Goal: Information Seeking & Learning: Learn about a topic

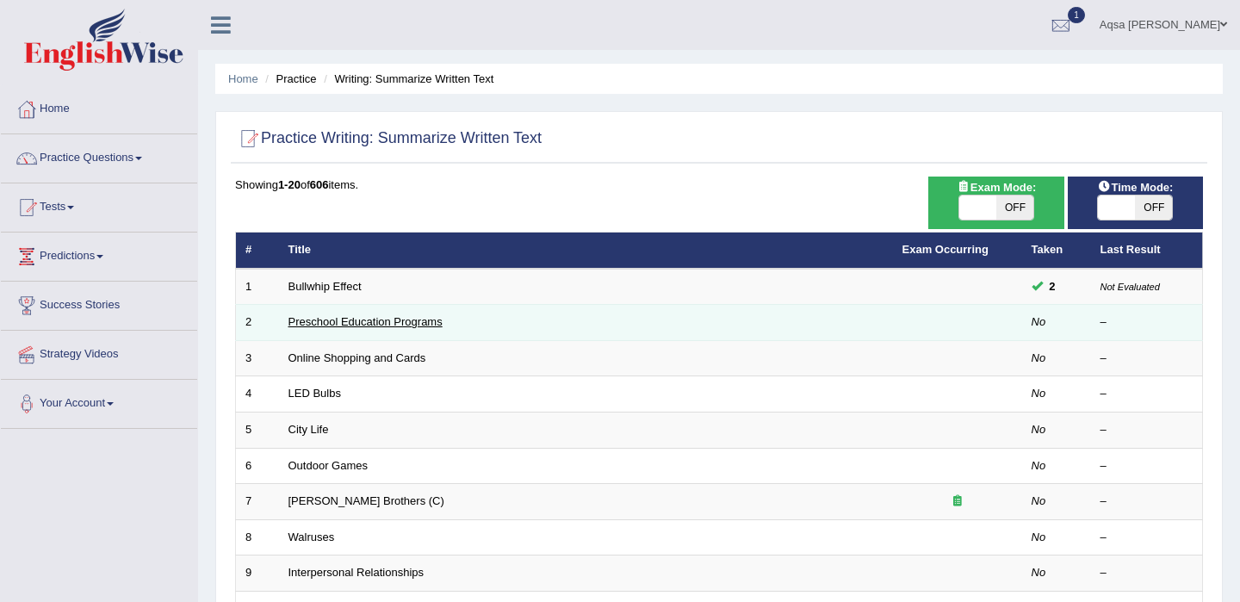
click at [321, 325] on link "Preschool Education Programs" at bounding box center [365, 321] width 154 height 13
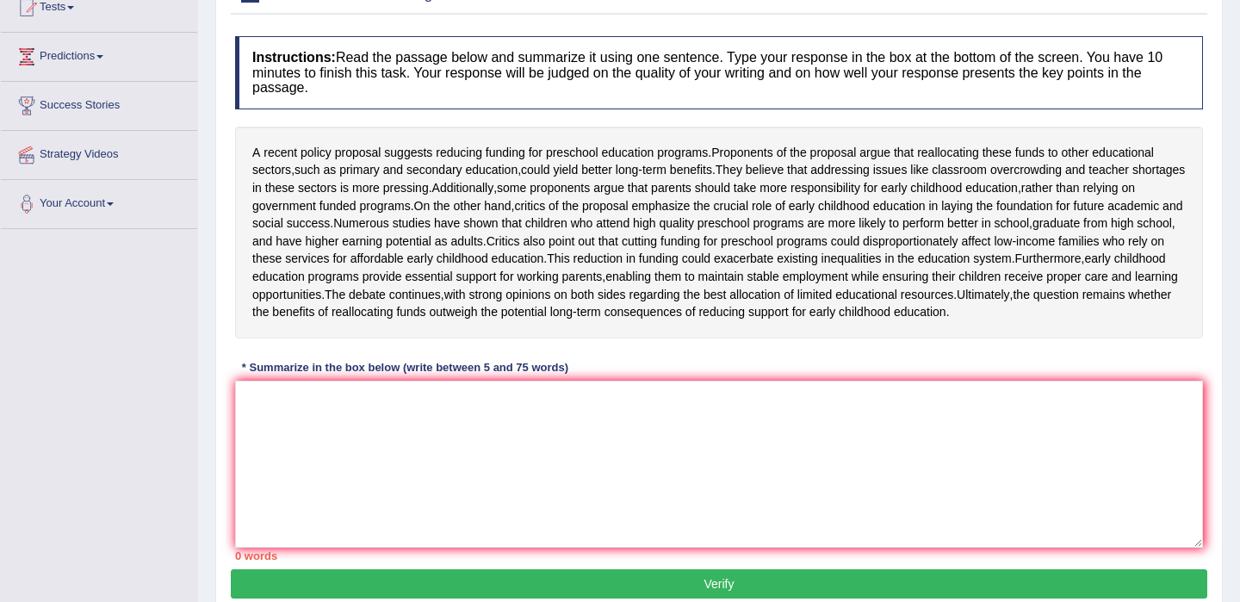
scroll to position [203, 0]
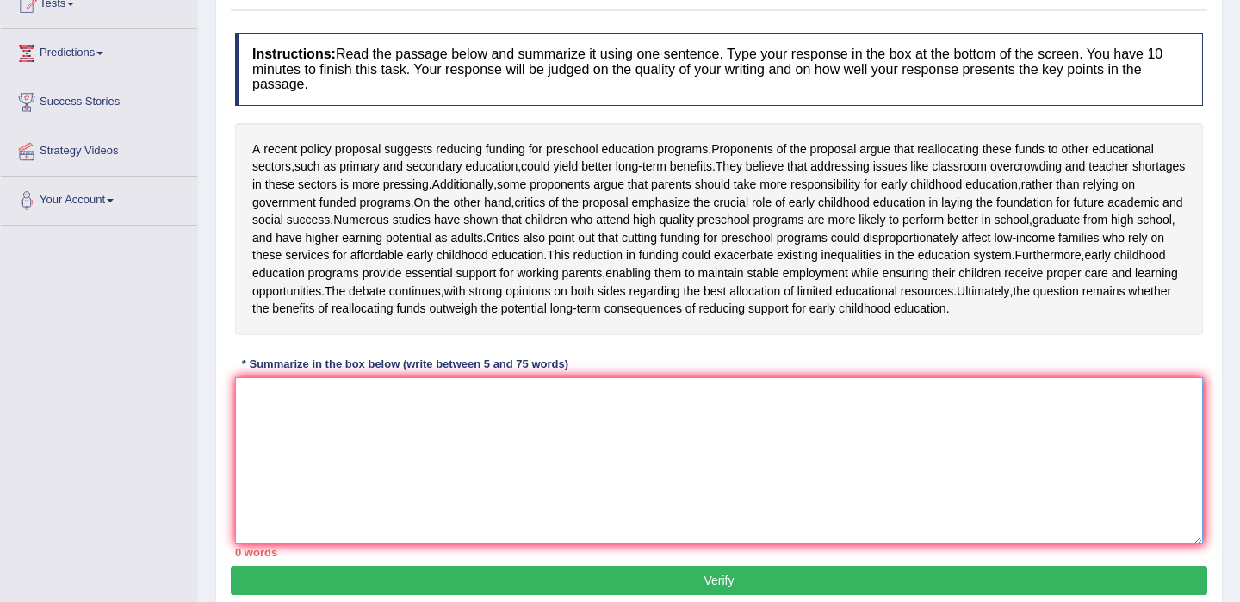
click at [343, 472] on textarea at bounding box center [719, 460] width 968 height 167
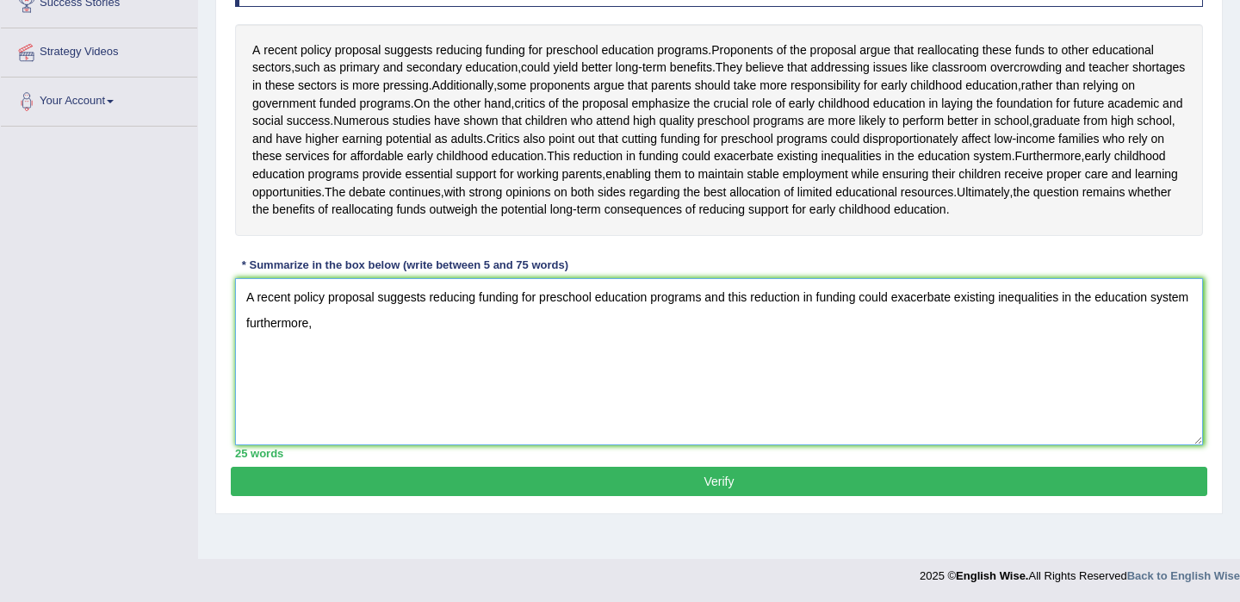
scroll to position [303, 0]
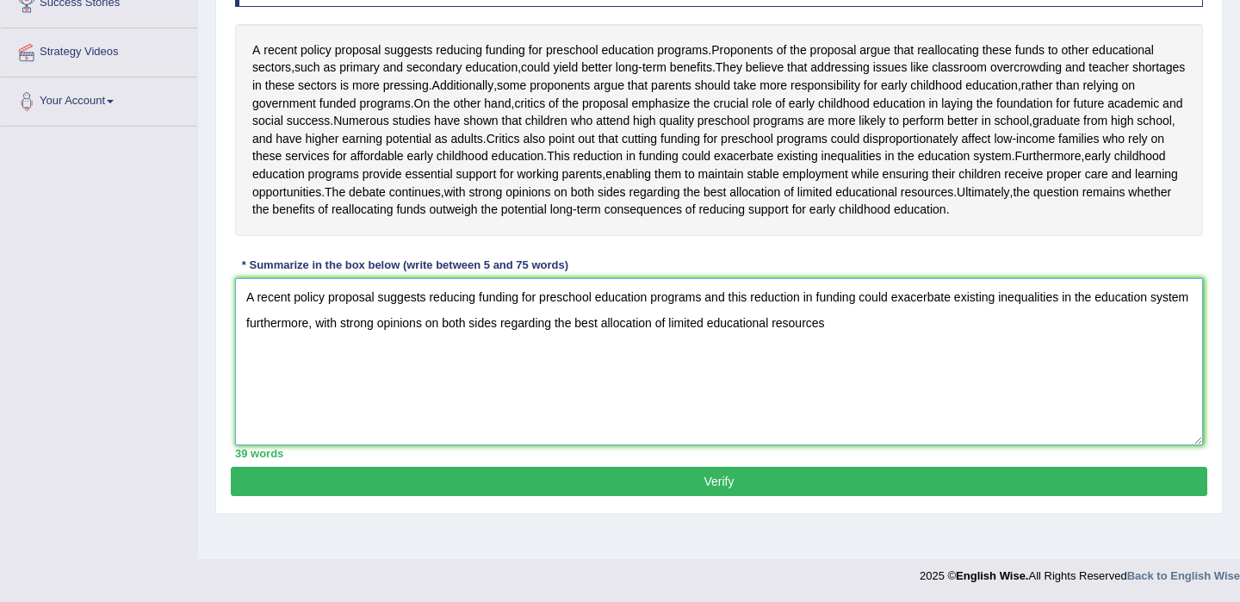
click at [542, 380] on textarea "A recent policy proposal suggests reducing funding for preschool education prog…" at bounding box center [719, 361] width 968 height 167
click at [819, 379] on textarea "A recent policy proposal suggests reducing funding for preschool education prog…" at bounding box center [719, 361] width 968 height 167
click at [362, 378] on textarea "A recent policy proposal suggests reducing funding for preschool education prog…" at bounding box center [719, 361] width 968 height 167
click at [944, 387] on textarea "A recent policy proposal suggests reducing funding for preschool education prog…" at bounding box center [719, 361] width 968 height 167
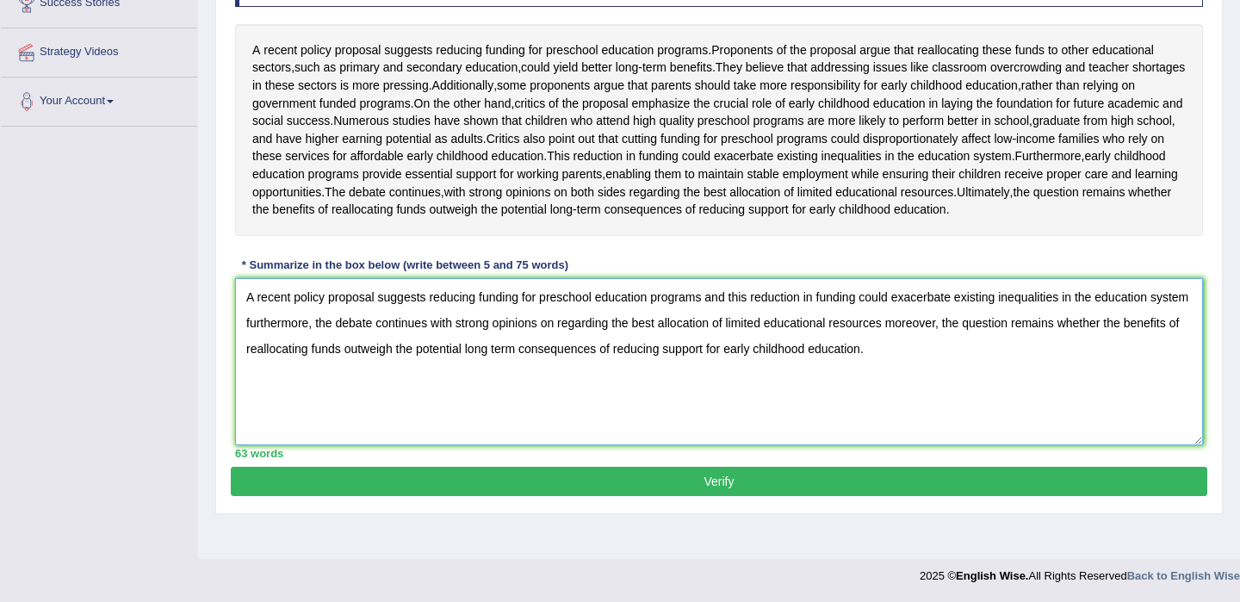
scroll to position [325, 0]
type textarea "A recent policy proposal suggests reducing funding for preschool education prog…"
click at [789, 496] on button "Verify" at bounding box center [719, 481] width 976 height 29
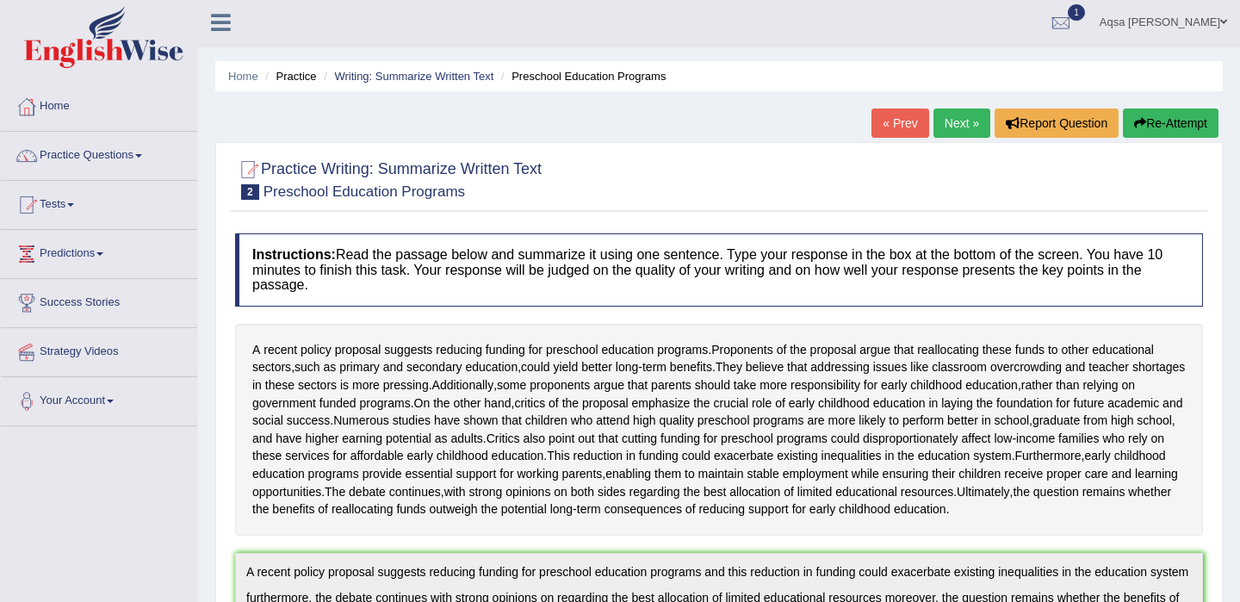
scroll to position [0, 0]
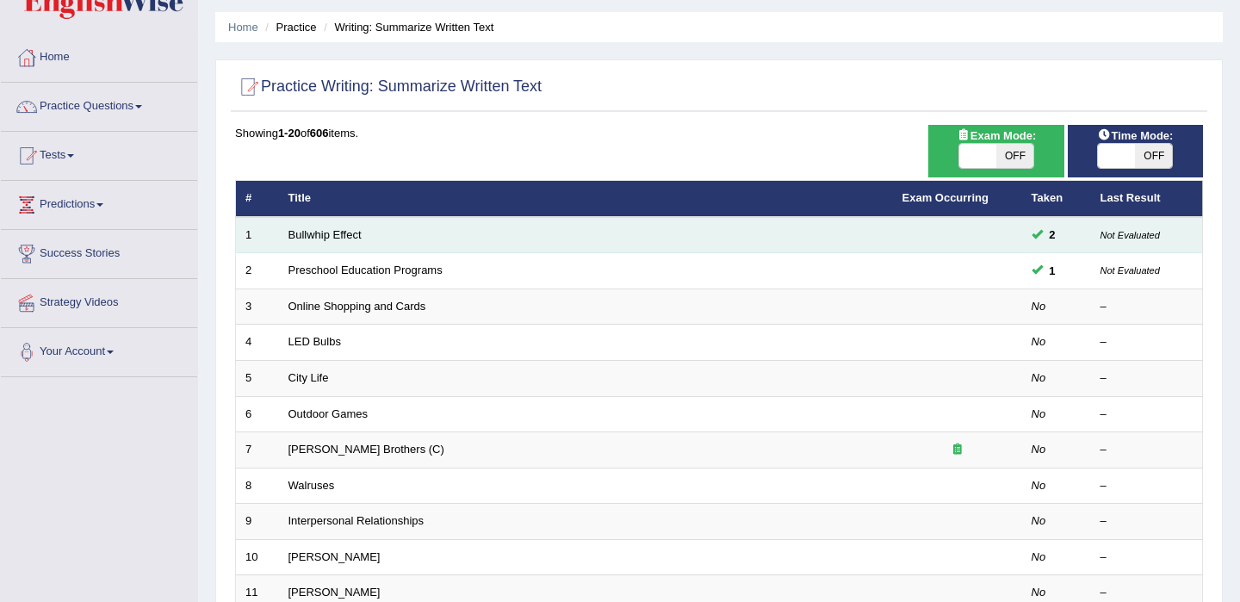
scroll to position [66, 0]
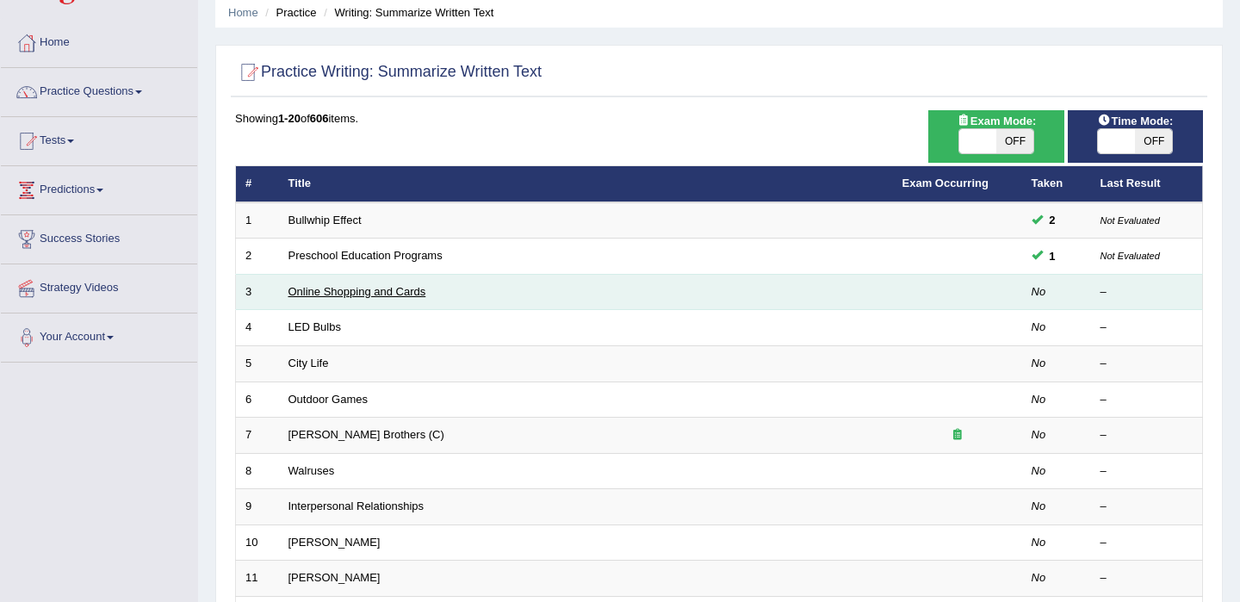
click at [336, 297] on link "Online Shopping and Cards" at bounding box center [357, 291] width 138 height 13
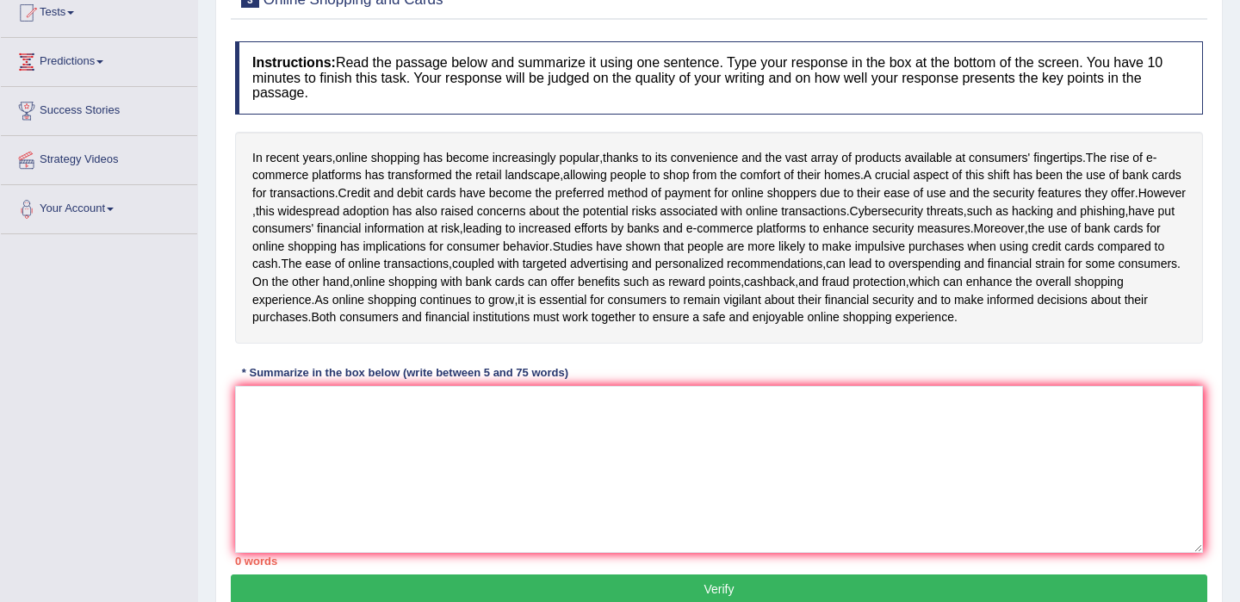
scroll to position [199, 0]
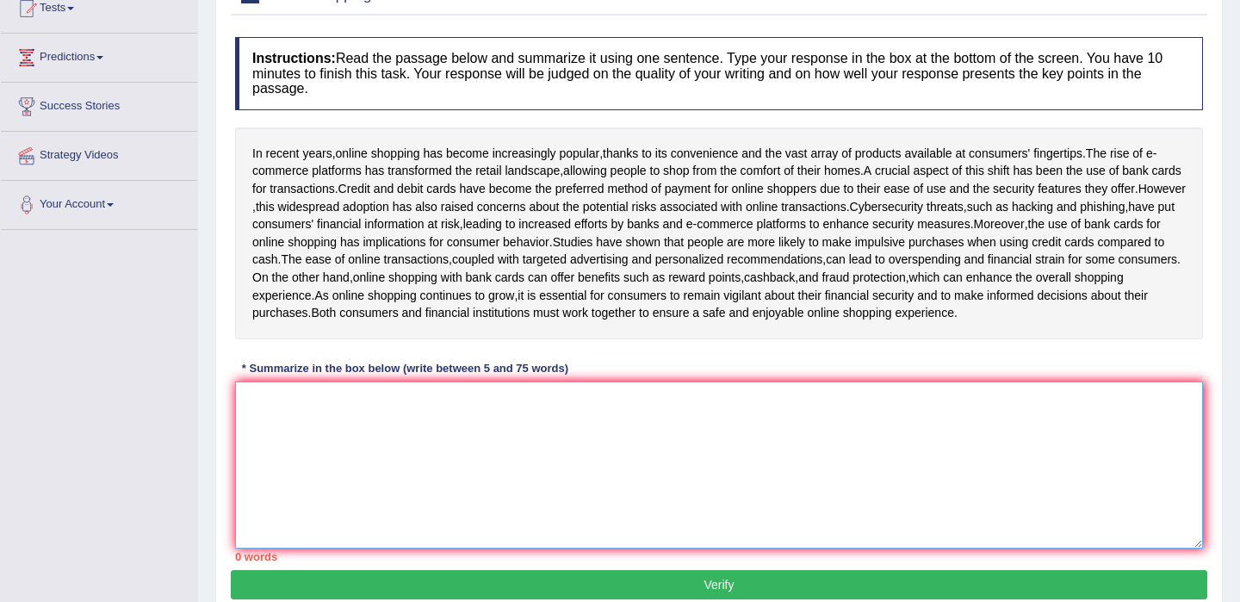
click at [364, 431] on textarea at bounding box center [719, 464] width 968 height 167
click at [364, 428] on textarea at bounding box center [719, 464] width 968 height 167
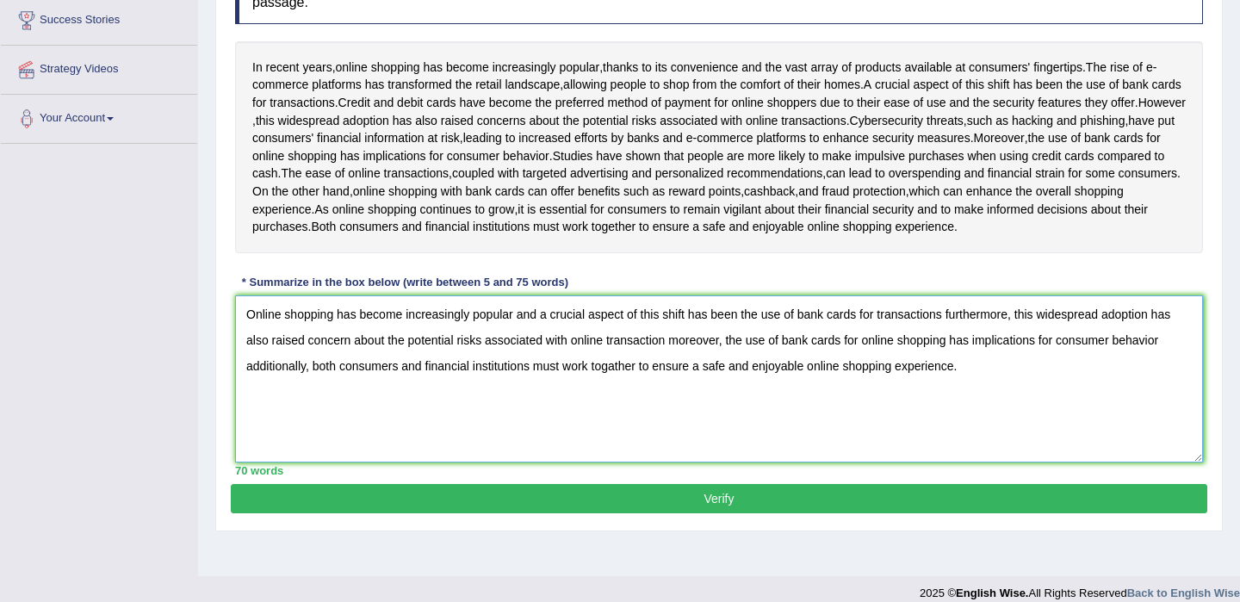
scroll to position [302, 0]
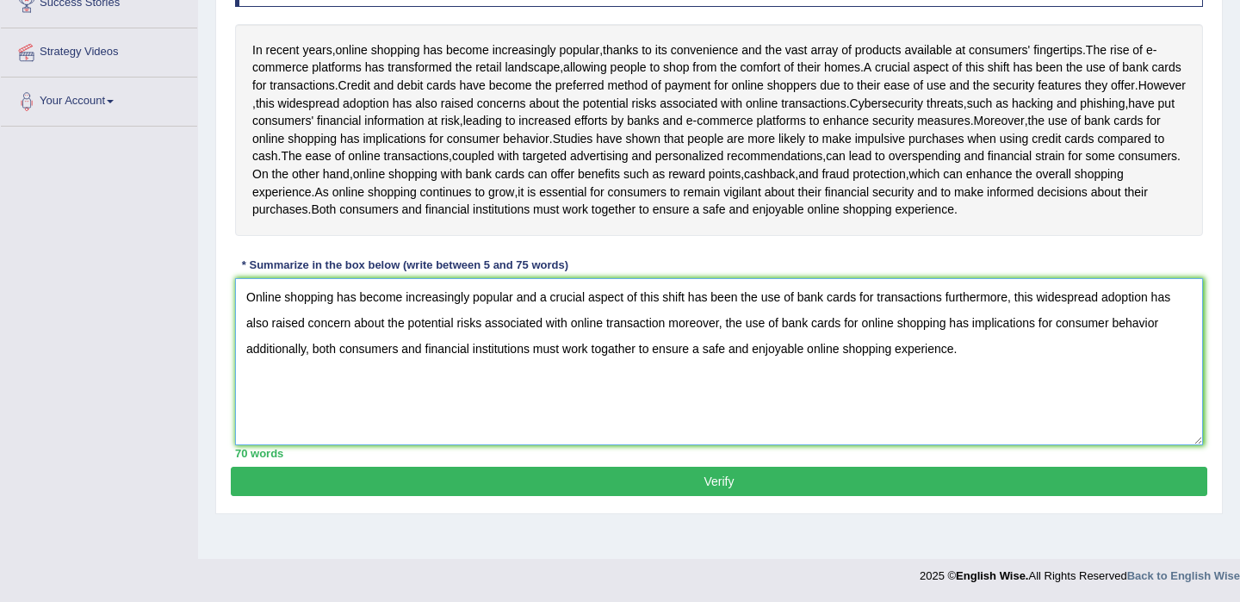
type textarea "Online shopping has become increasingly popular and a crucial aspect of this sh…"
click at [389, 496] on button "Verify" at bounding box center [719, 481] width 976 height 29
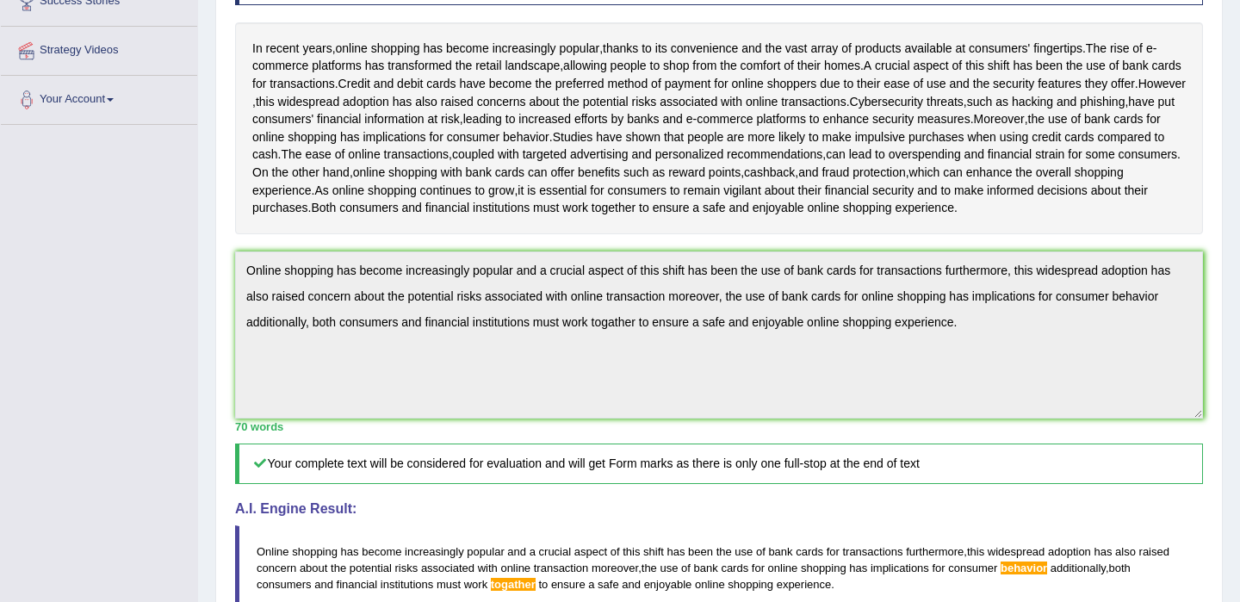
scroll to position [0, 0]
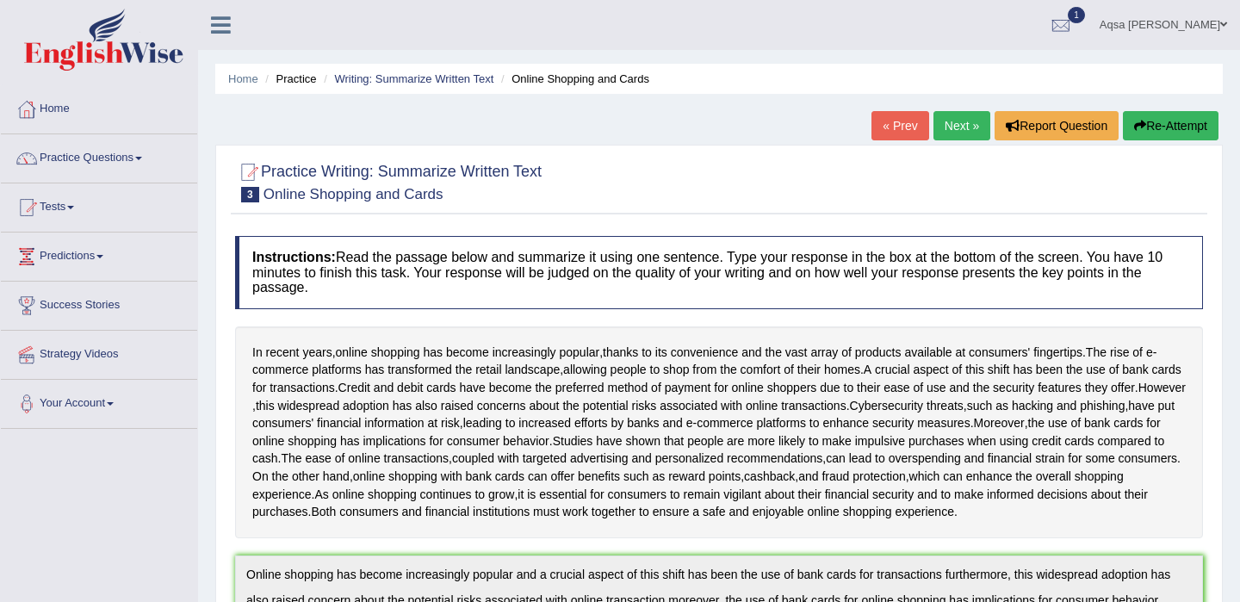
click at [1154, 127] on button "Re-Attempt" at bounding box center [1170, 125] width 96 height 29
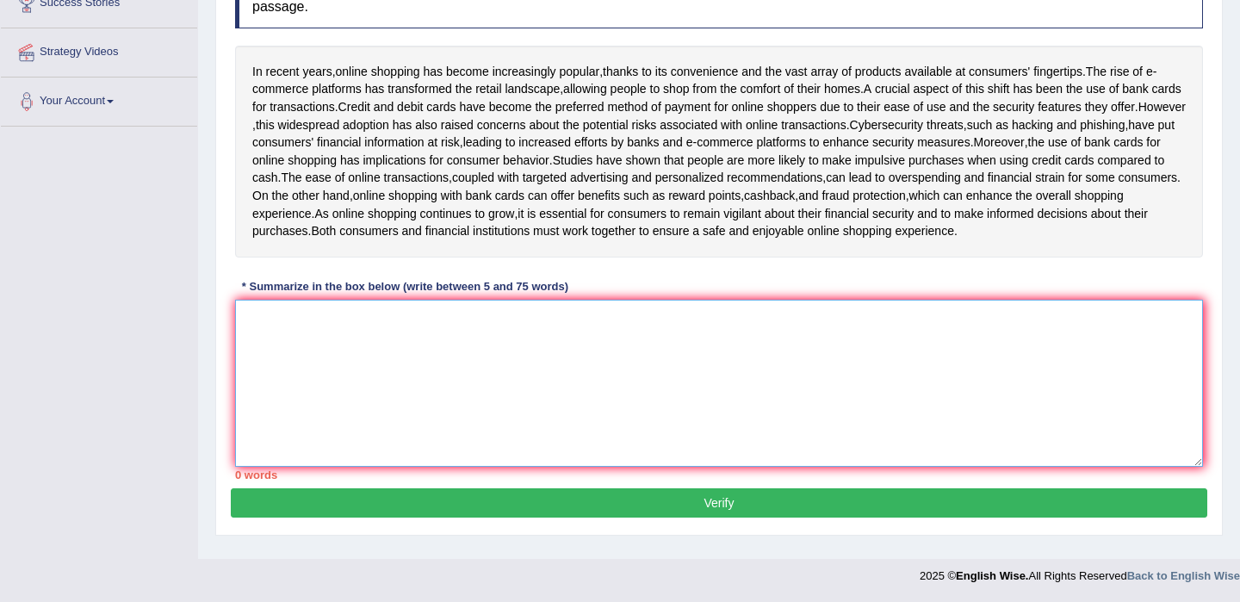
click at [596, 338] on textarea at bounding box center [719, 383] width 968 height 167
paste textarea "Online shopping has become increasingly popular and a crucial aspect of this sh…"
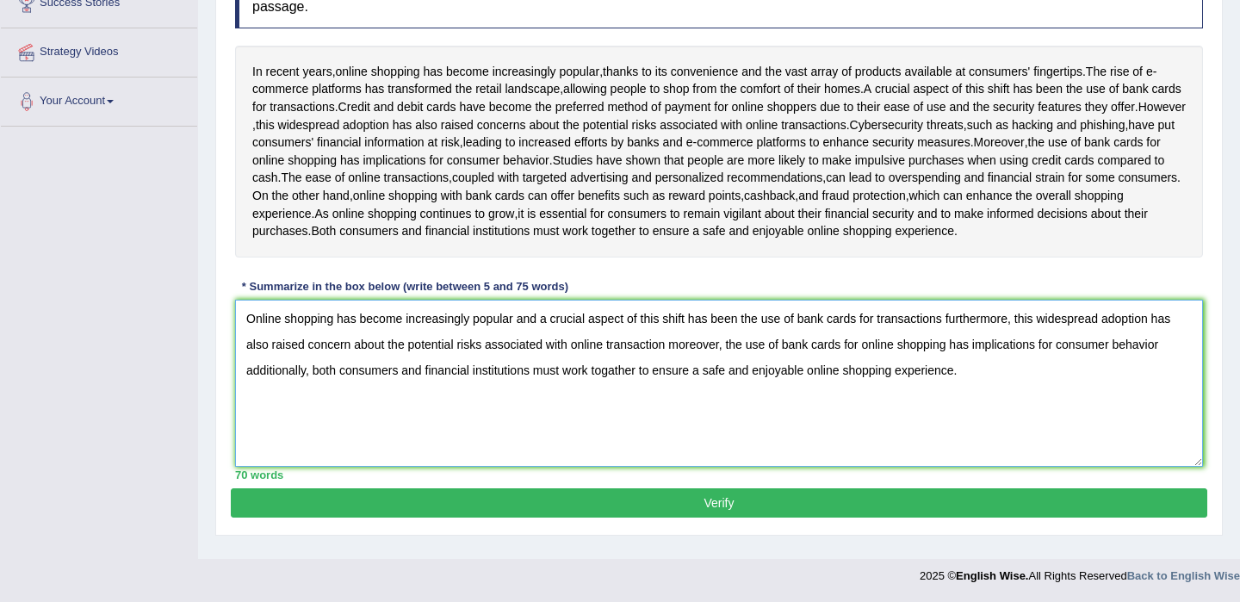
click at [626, 384] on textarea "Online shopping has become increasingly popular and a crucial aspect of this sh…" at bounding box center [719, 383] width 968 height 167
click at [1169, 356] on textarea "Online shopping has become increasingly popular and a crucial aspect of this sh…" at bounding box center [719, 383] width 968 height 167
click at [641, 386] on textarea "Online shopping has become increasingly popular and a crucial aspect of this sh…" at bounding box center [719, 383] width 968 height 167
click at [622, 385] on textarea "Online shopping has become increasingly popular and a crucial aspect of this sh…" at bounding box center [719, 383] width 968 height 167
type textarea "Online shopping has become increasingly popular and a crucial aspect of this sh…"
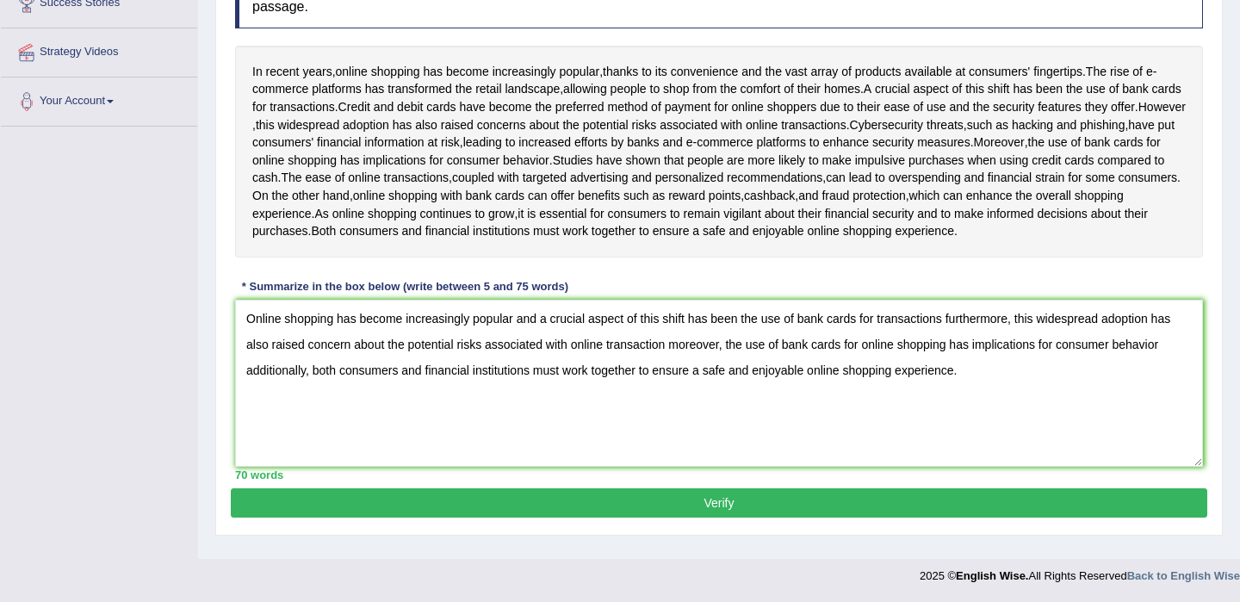
click at [701, 509] on button "Verify" at bounding box center [719, 502] width 976 height 29
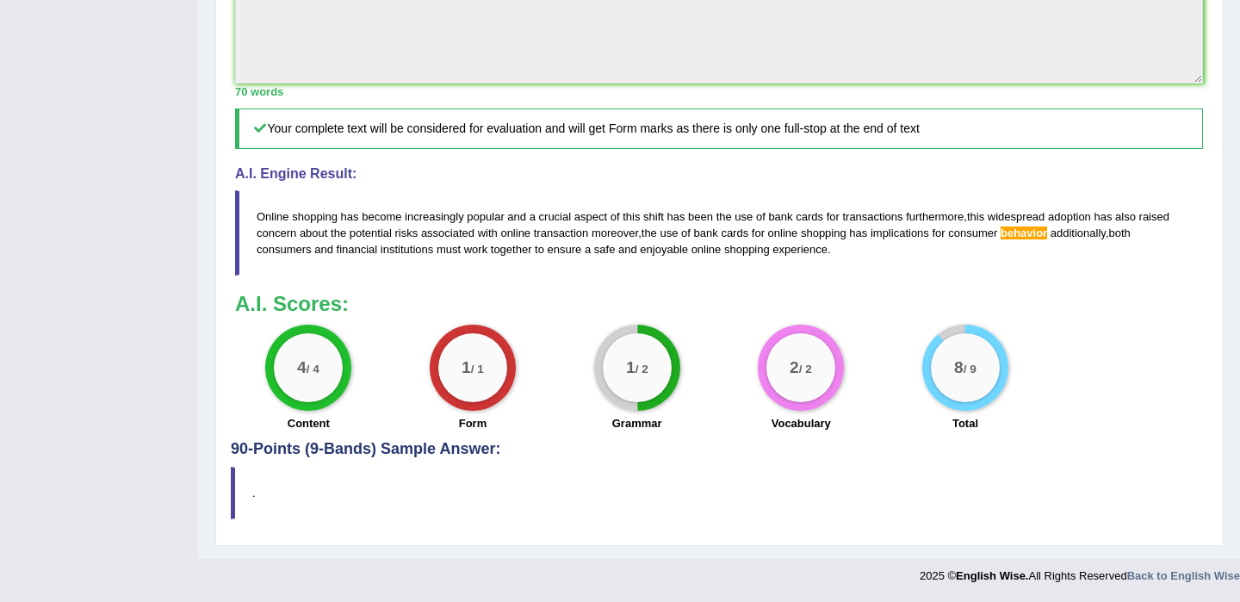
scroll to position [665, 0]
click at [1046, 232] on span "behavior" at bounding box center [1023, 232] width 46 height 13
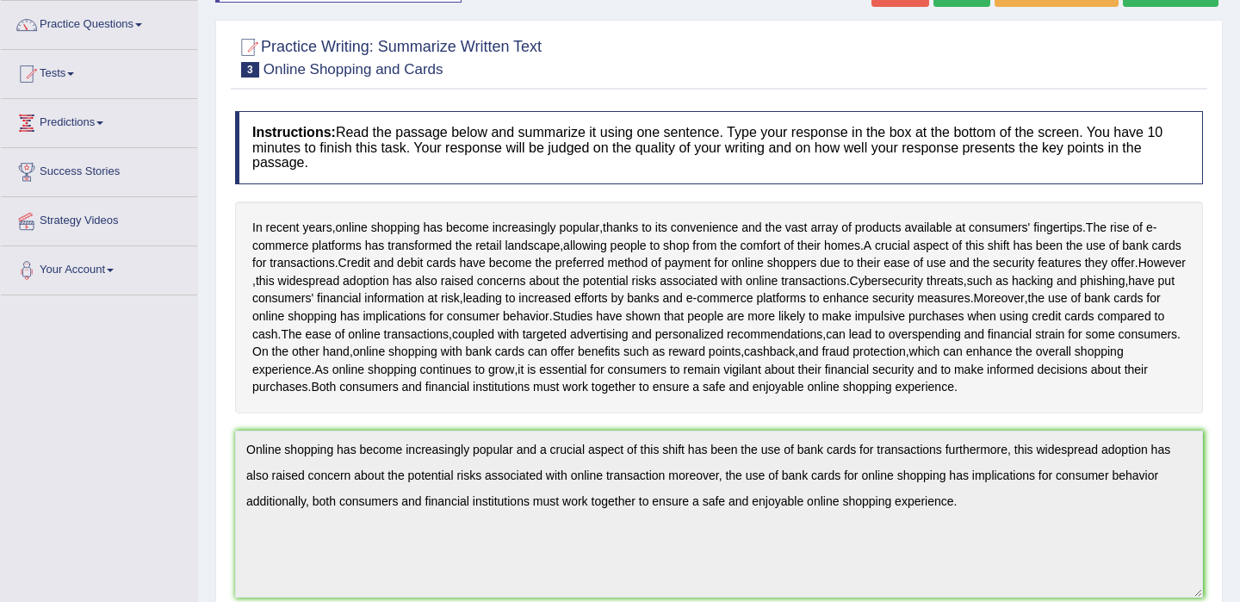
scroll to position [0, 0]
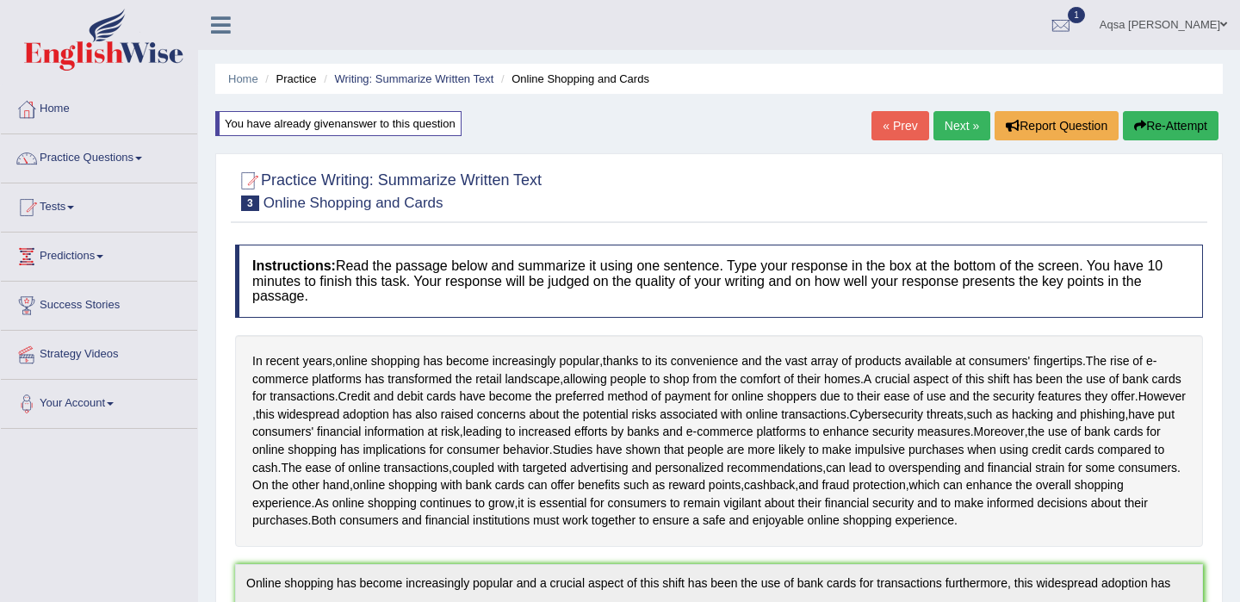
click at [1154, 128] on button "Re-Attempt" at bounding box center [1170, 125] width 96 height 29
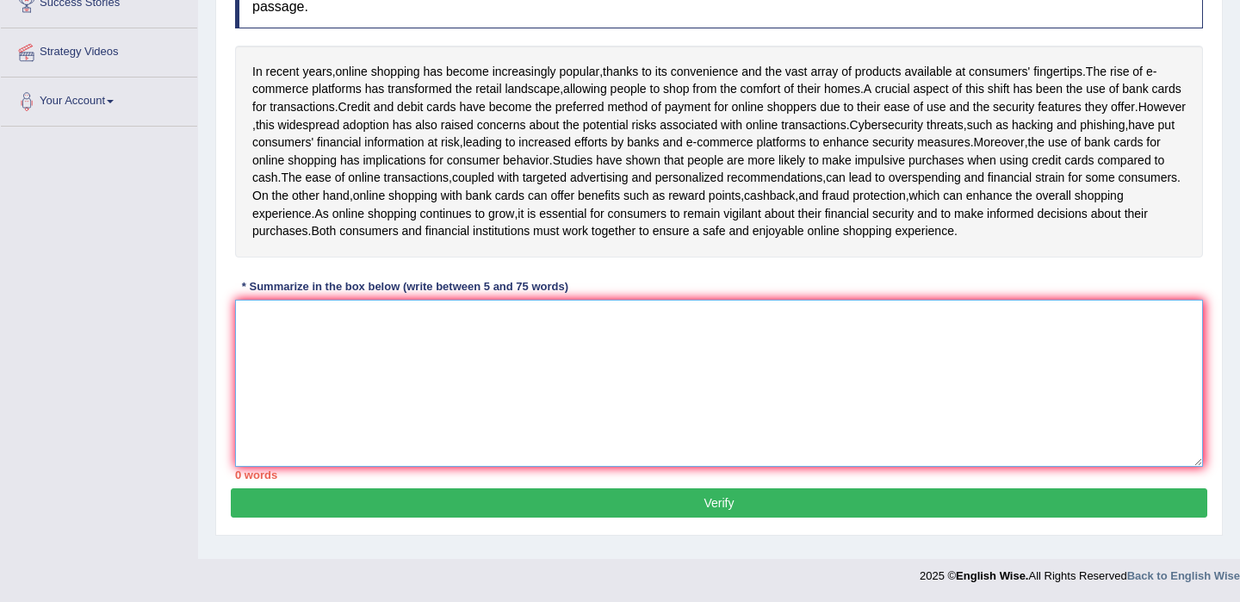
click at [887, 337] on textarea at bounding box center [719, 383] width 968 height 167
paste textarea "Online shopping has become increasingly popular and a crucial aspect of this sh…"
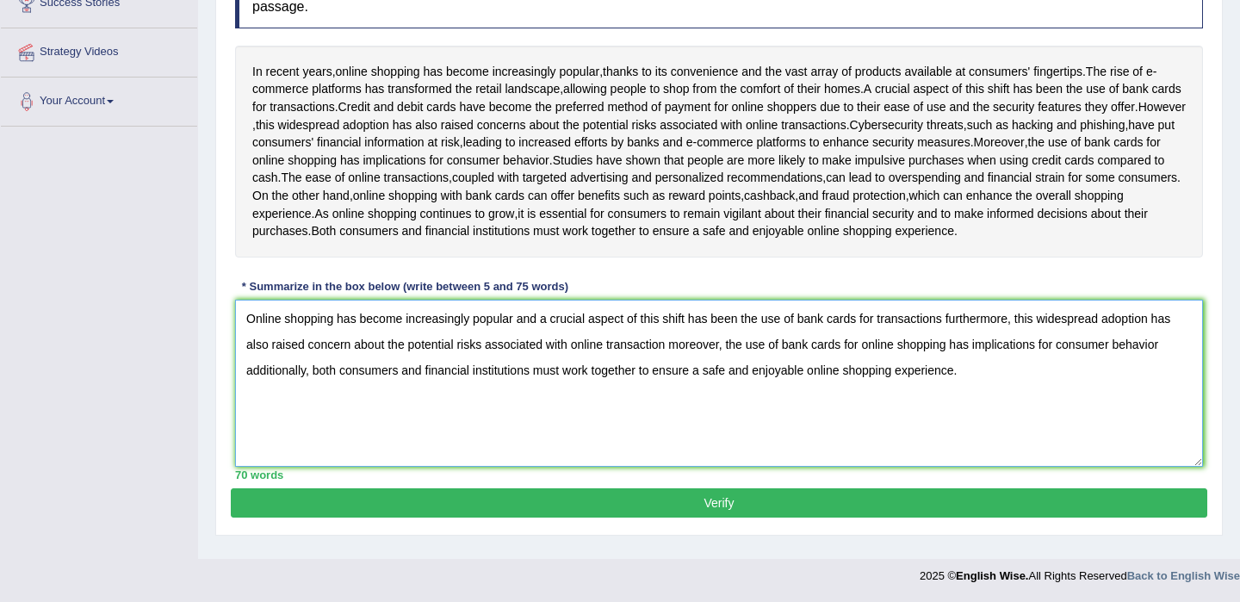
click at [249, 386] on textarea "Online shopping has become increasingly popular and a crucial aspect of this sh…" at bounding box center [719, 383] width 968 height 167
type textarea "Online shopping has become increasingly popular and a crucial aspect of this sh…"
click at [306, 517] on button "Verify" at bounding box center [719, 502] width 976 height 29
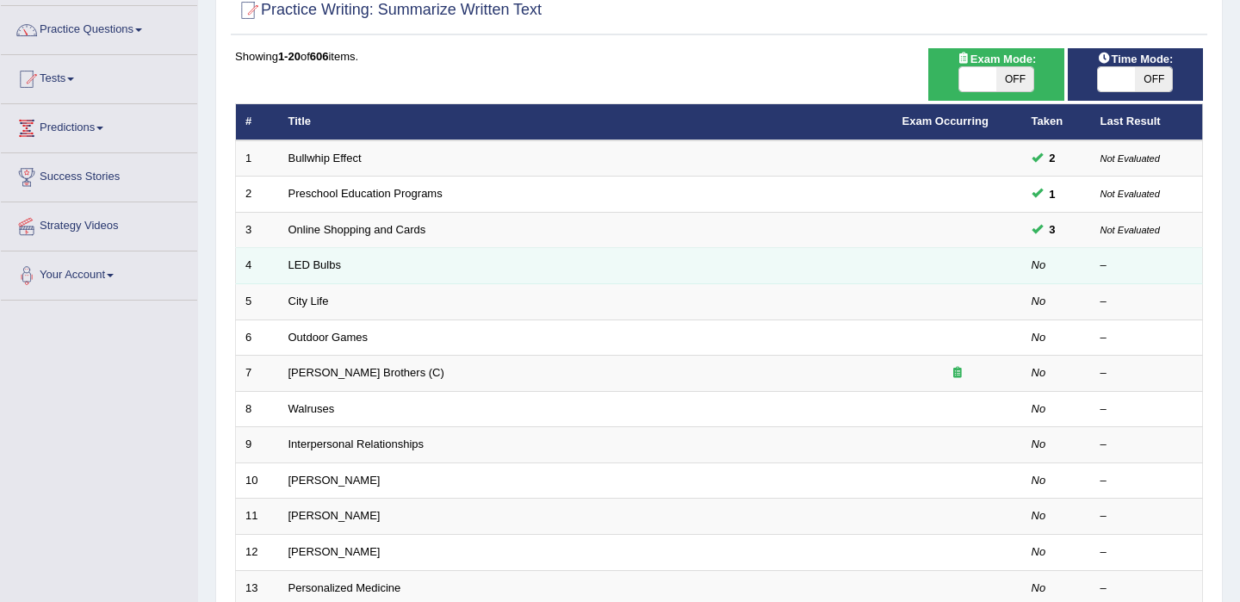
scroll to position [130, 0]
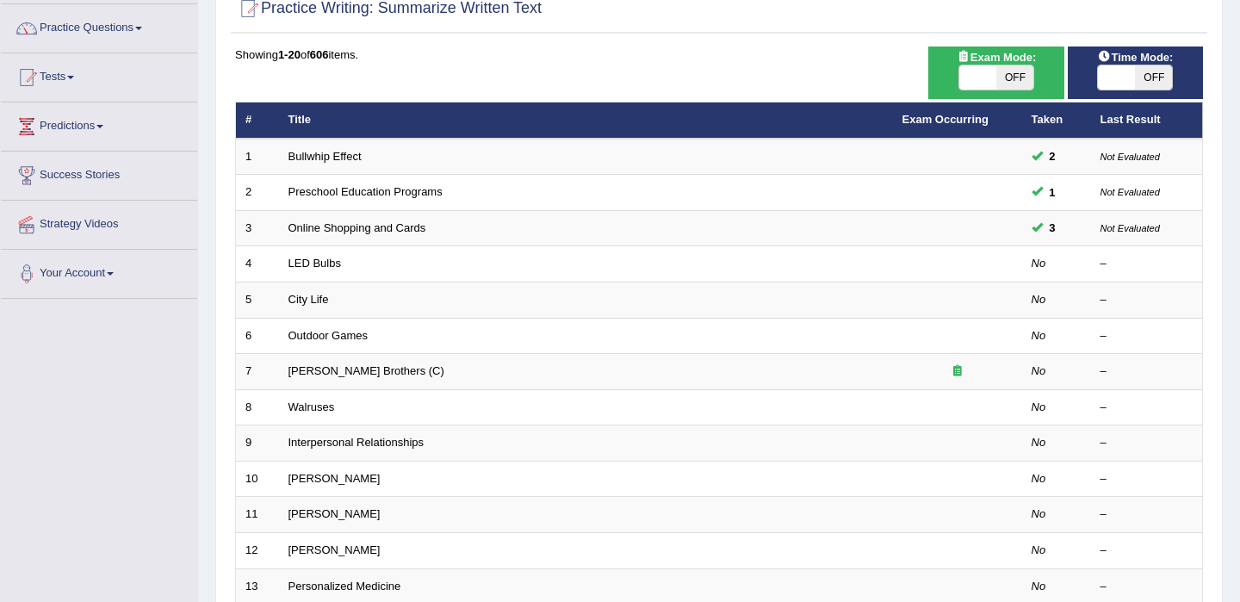
click at [1117, 77] on span at bounding box center [1116, 77] width 37 height 24
checkbox input "true"
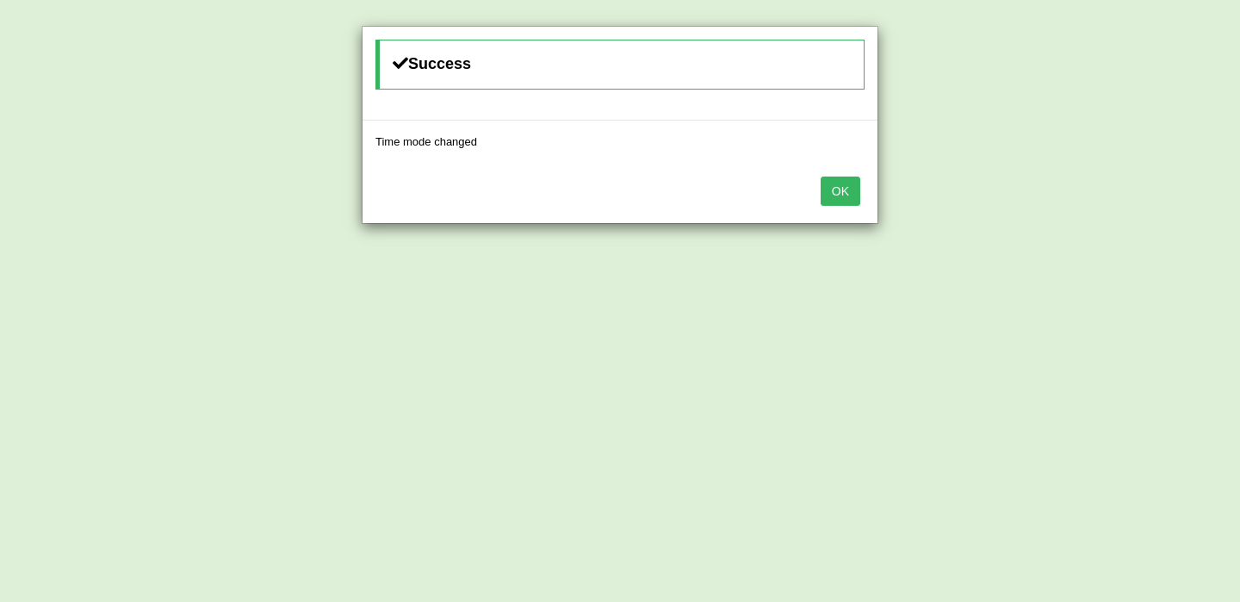
click at [849, 183] on button "OK" at bounding box center [840, 190] width 40 height 29
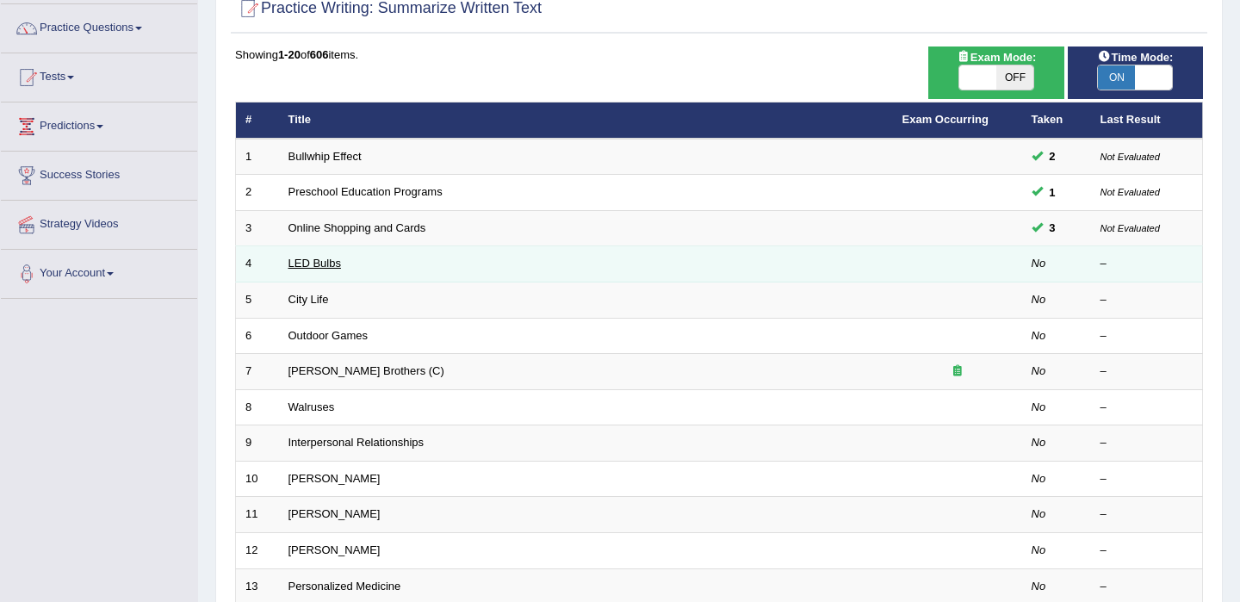
click at [318, 267] on link "LED Bulbs" at bounding box center [314, 263] width 53 height 13
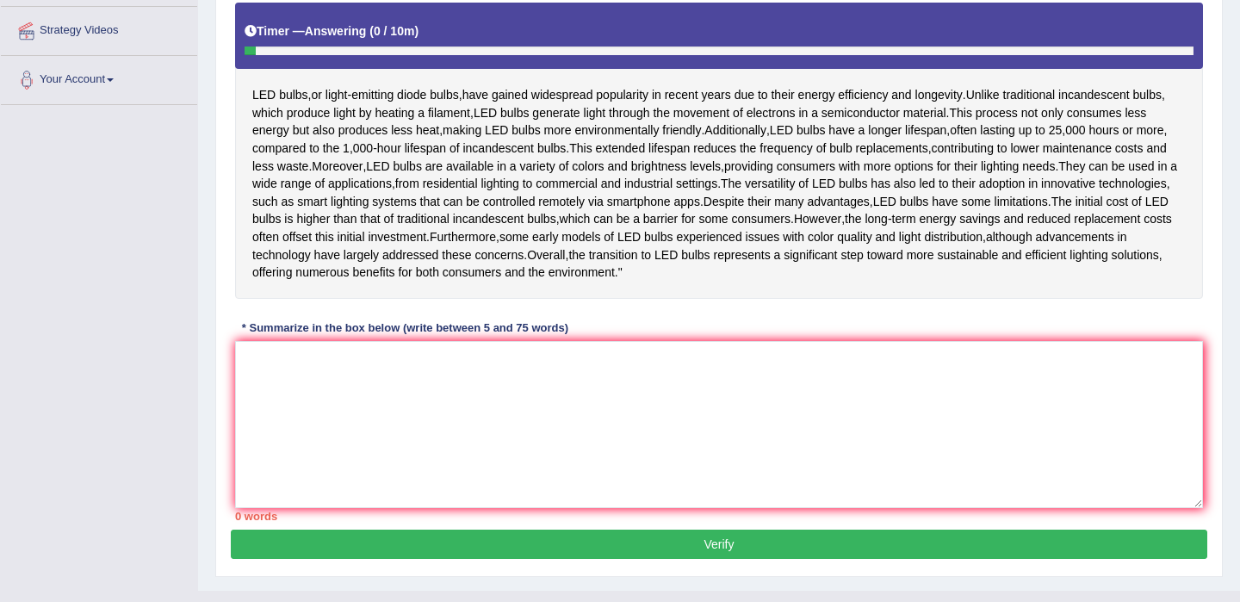
scroll to position [336, 0]
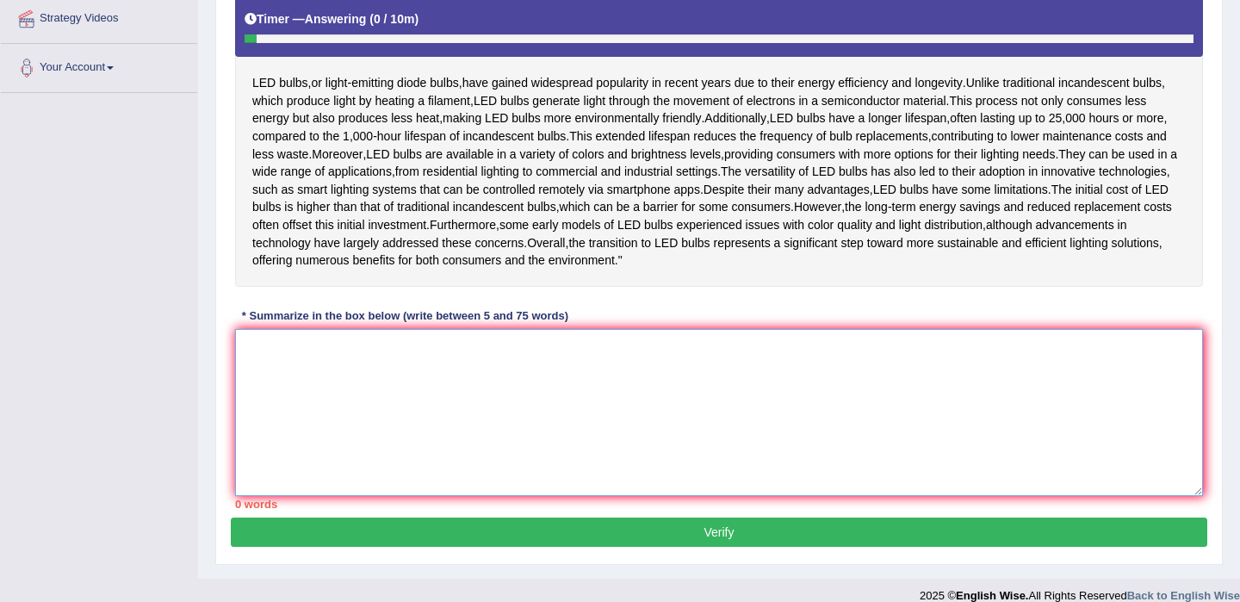
click at [393, 474] on textarea at bounding box center [719, 412] width 968 height 167
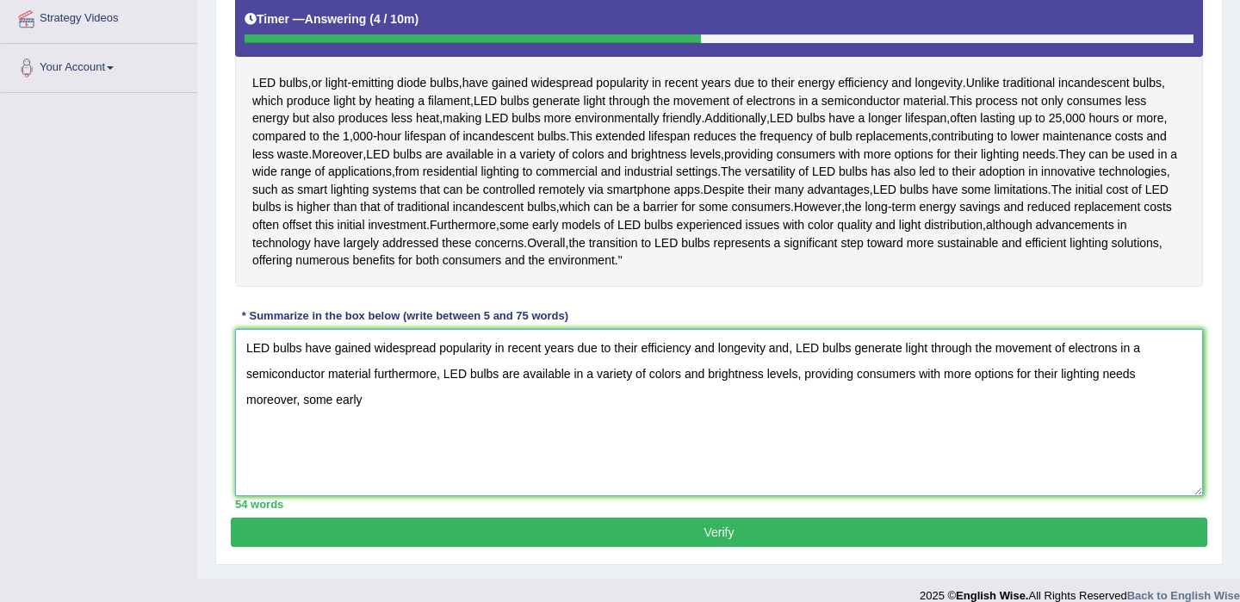
drag, startPoint x: 409, startPoint y: 473, endPoint x: 387, endPoint y: 413, distance: 64.0
click at [403, 432] on textarea "LED bulbs have gained widespread popularity in recent years due to their effici…" at bounding box center [719, 412] width 968 height 167
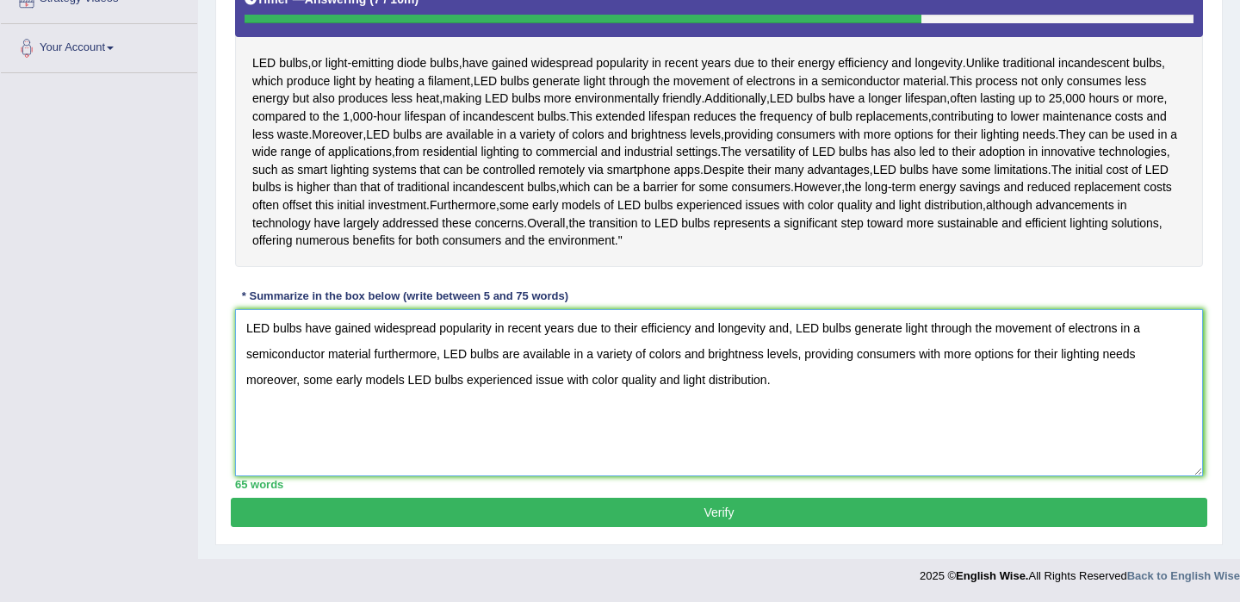
type textarea "LED bulbs have gained widespread popularity in recent years due to their effici…"
click at [460, 511] on button "Verify" at bounding box center [719, 512] width 976 height 29
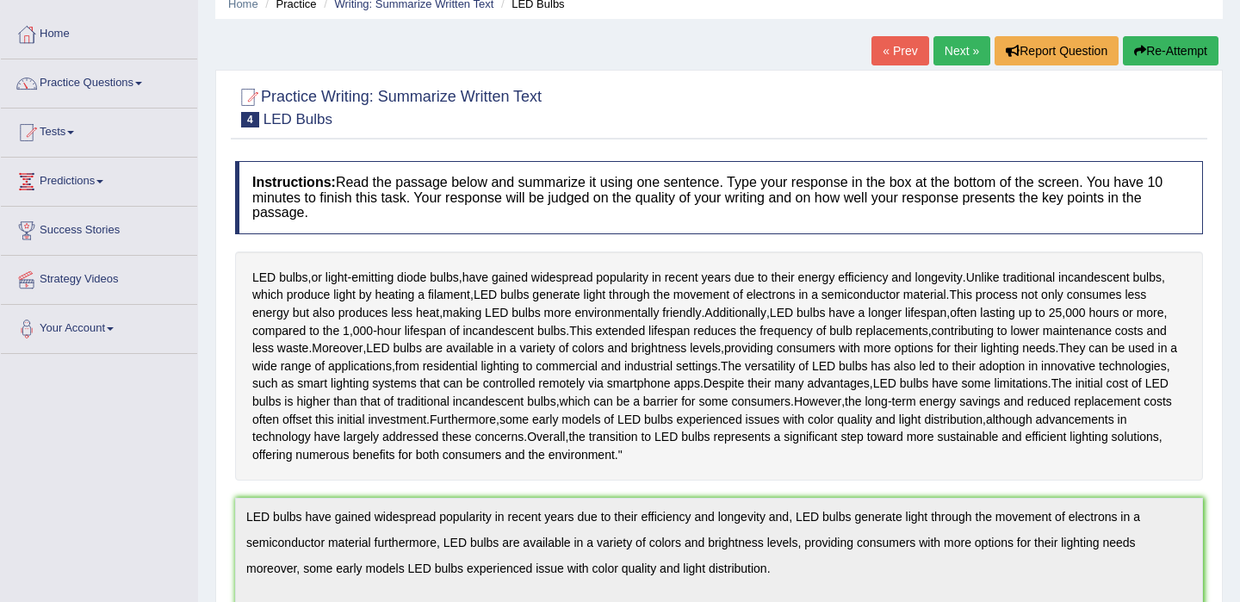
scroll to position [0, 0]
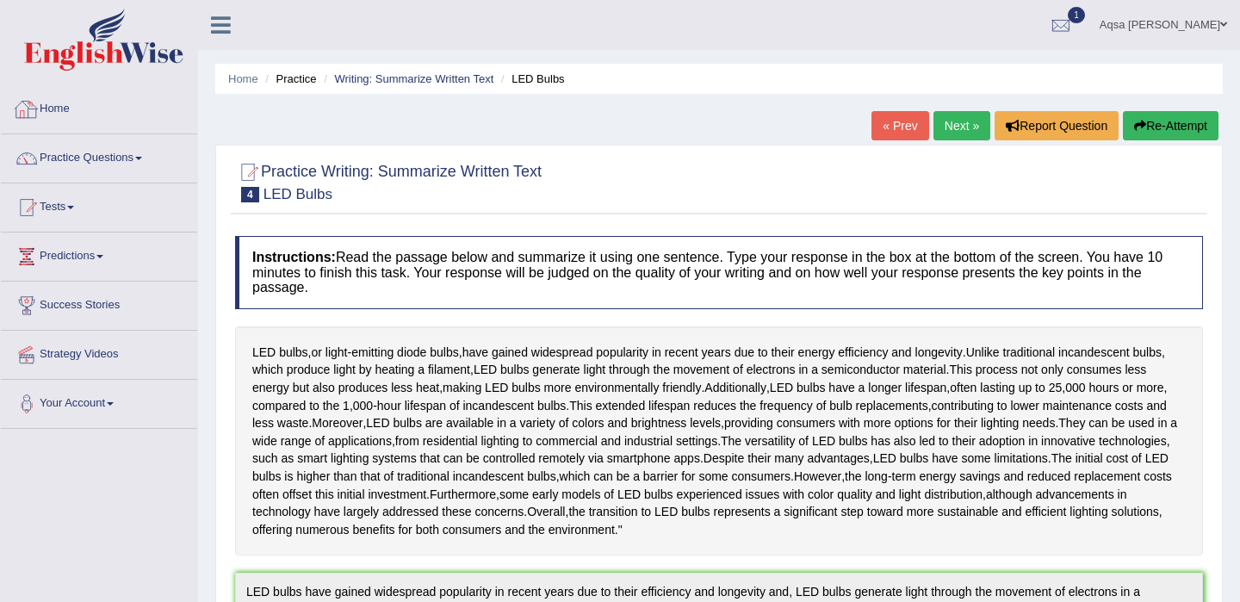
click at [51, 108] on link "Home" at bounding box center [99, 106] width 196 height 43
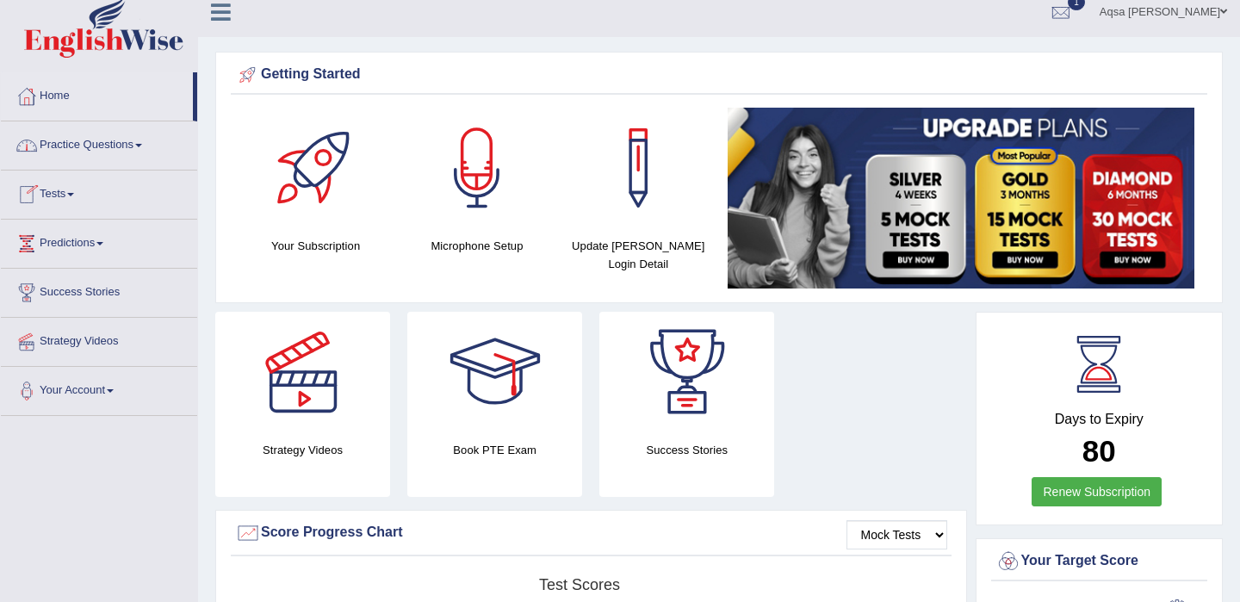
scroll to position [10, 0]
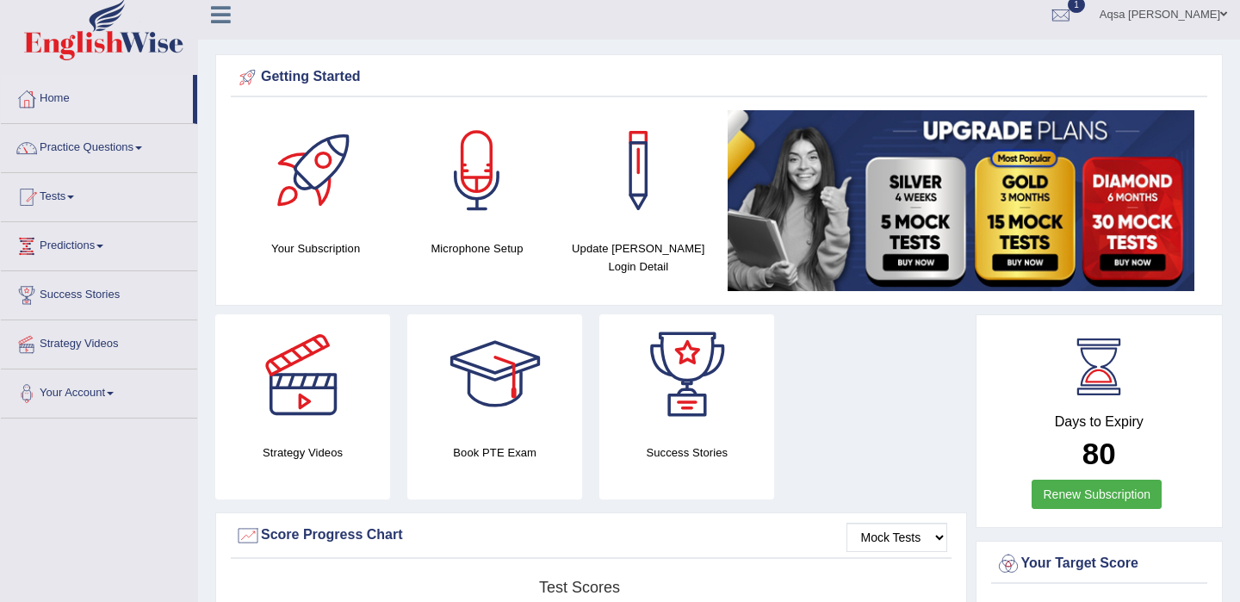
click at [93, 136] on link "Practice Questions" at bounding box center [99, 145] width 196 height 43
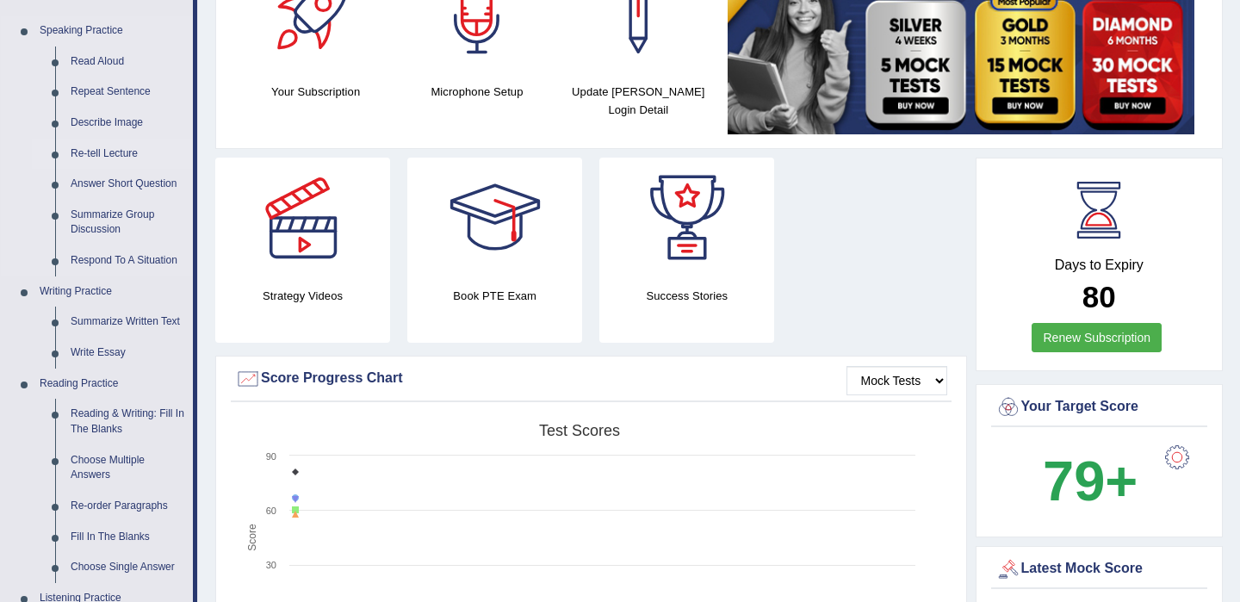
scroll to position [366, 0]
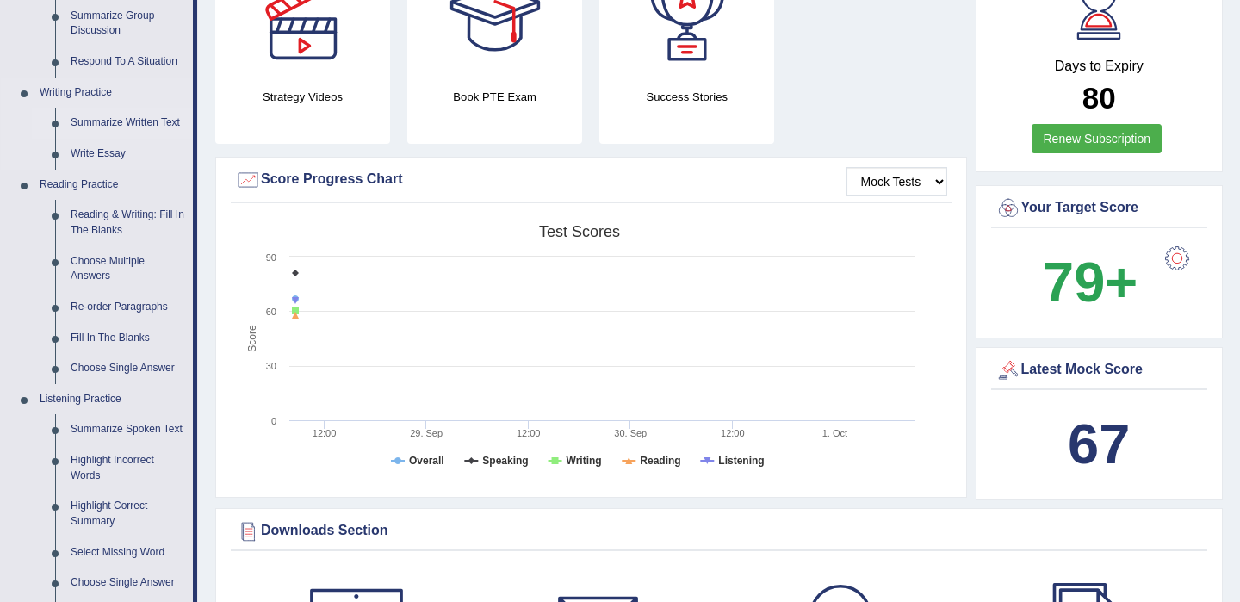
click at [128, 121] on link "Summarize Written Text" at bounding box center [128, 123] width 130 height 31
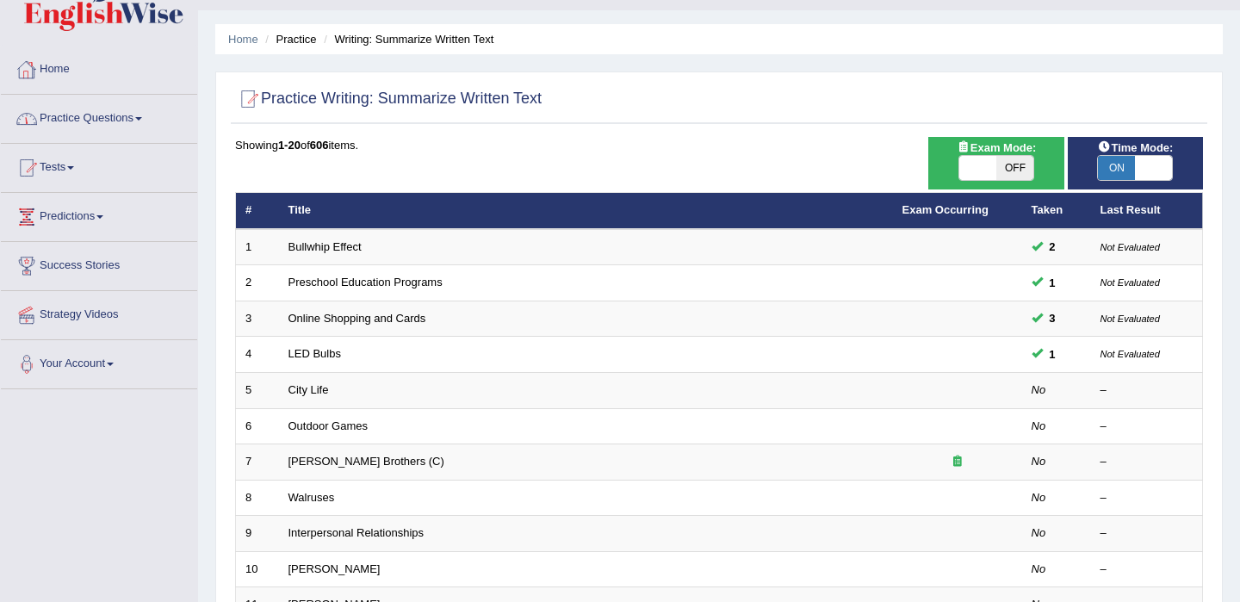
scroll to position [45, 0]
